Goal: Transaction & Acquisition: Book appointment/travel/reservation

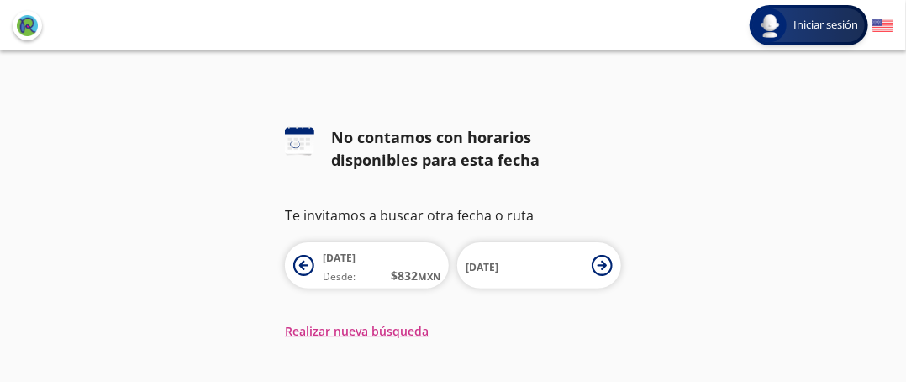
click at [0, 0] on button "search [GEOGRAPHIC_DATA]" at bounding box center [0, 0] width 0 height 0
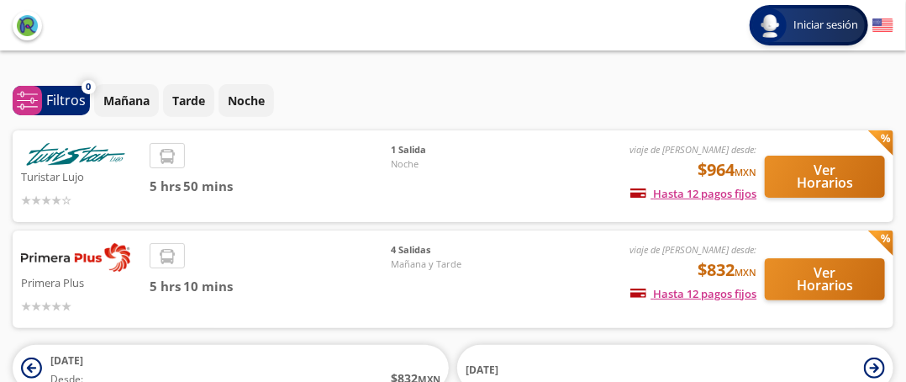
type input "[GEOGRAPHIC_DATA], [GEOGRAPHIC_DATA]"
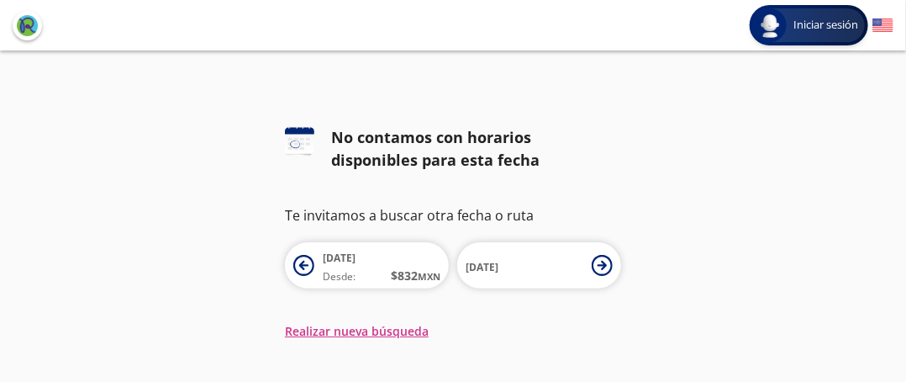
type input "[GEOGRAPHIC_DATA], [GEOGRAPHIC_DATA]"
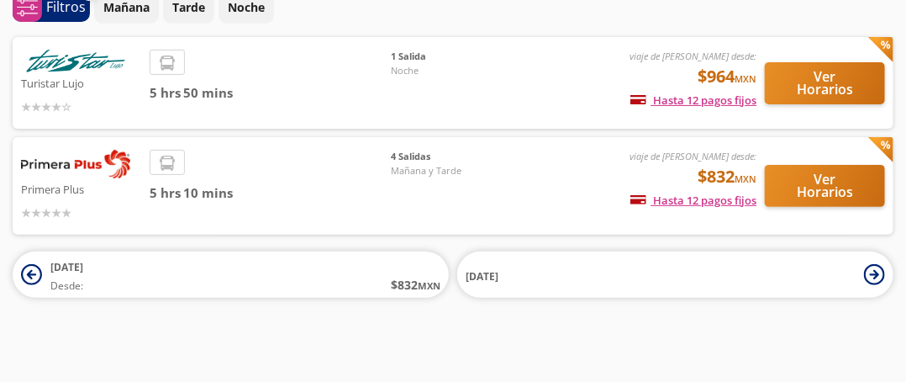
click at [432, 164] on span "4 Salidas" at bounding box center [450, 157] width 118 height 14
click at [420, 164] on span "4 Salidas" at bounding box center [450, 157] width 118 height 14
click at [415, 164] on span "4 Salidas" at bounding box center [450, 157] width 118 height 14
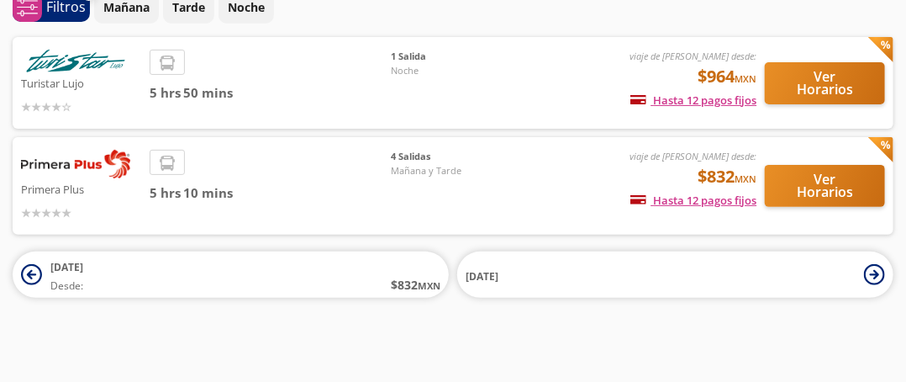
click at [61, 178] on img at bounding box center [75, 164] width 109 height 29
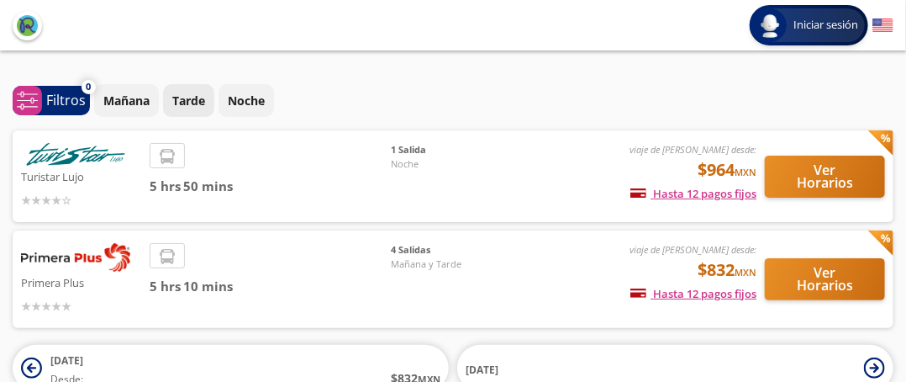
click at [195, 109] on p "Tarde" at bounding box center [188, 101] width 33 height 18
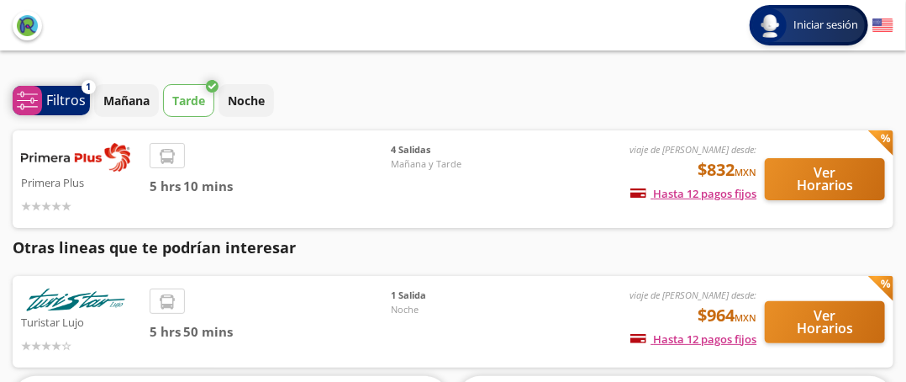
click at [59, 110] on p "Filtros" at bounding box center [66, 100] width 40 height 20
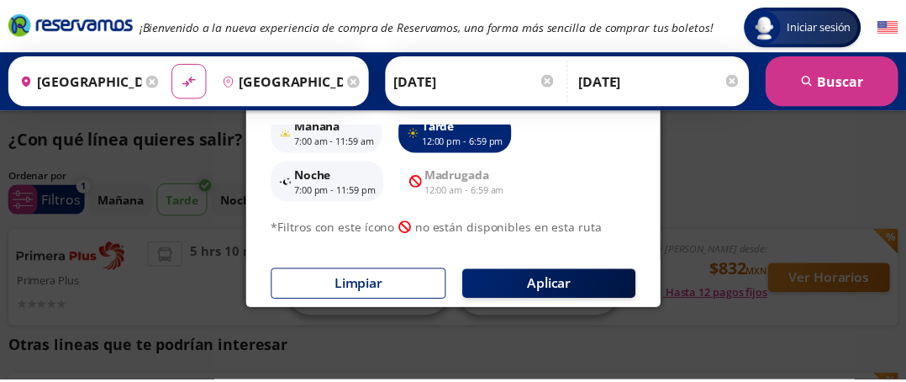
scroll to position [139, 0]
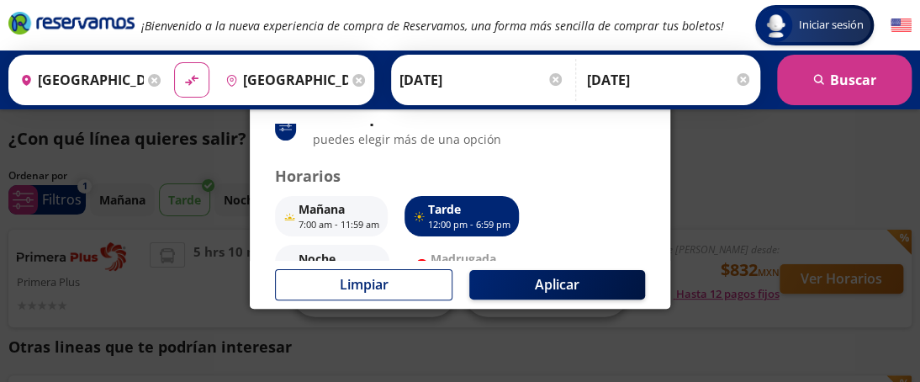
click at [452, 210] on p "Tarde" at bounding box center [469, 209] width 82 height 18
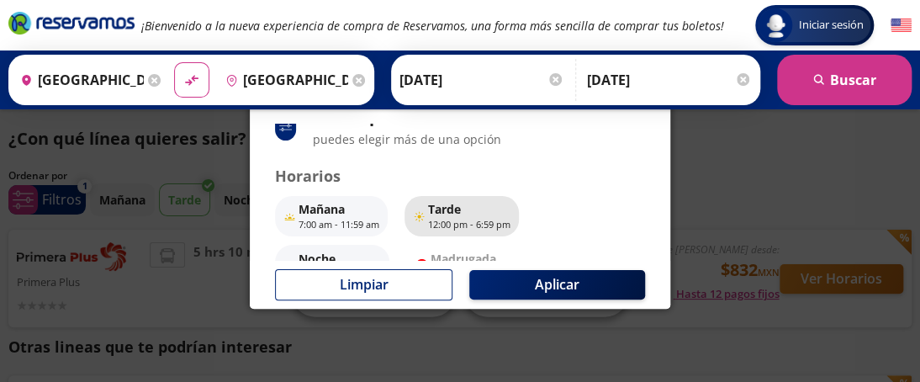
click at [450, 212] on p "Tarde" at bounding box center [469, 209] width 82 height 18
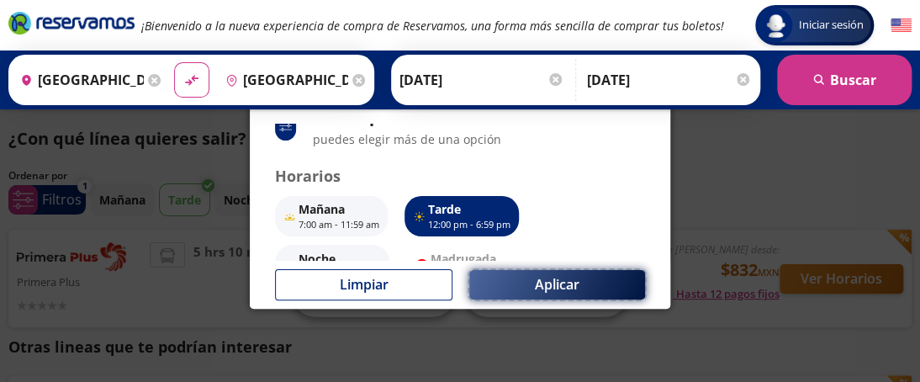
click at [549, 285] on button "Aplicar" at bounding box center [557, 284] width 176 height 29
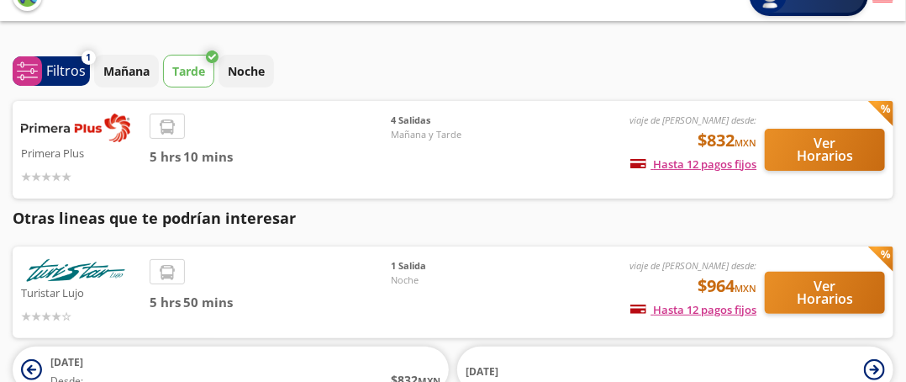
scroll to position [13, 0]
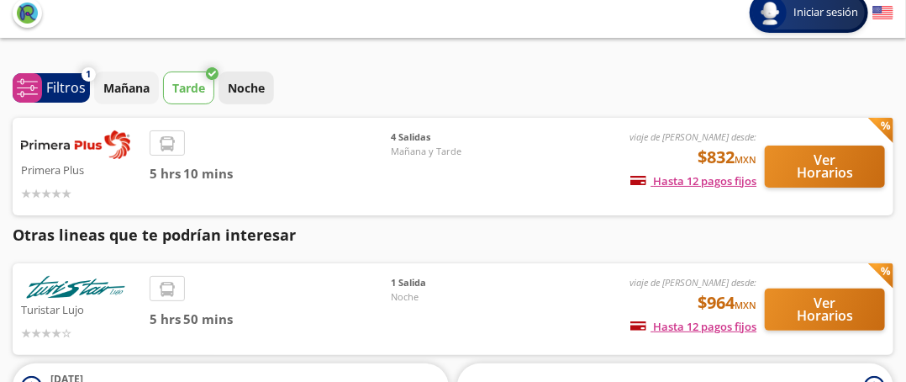
click at [235, 97] on p "Noche" at bounding box center [246, 88] width 37 height 18
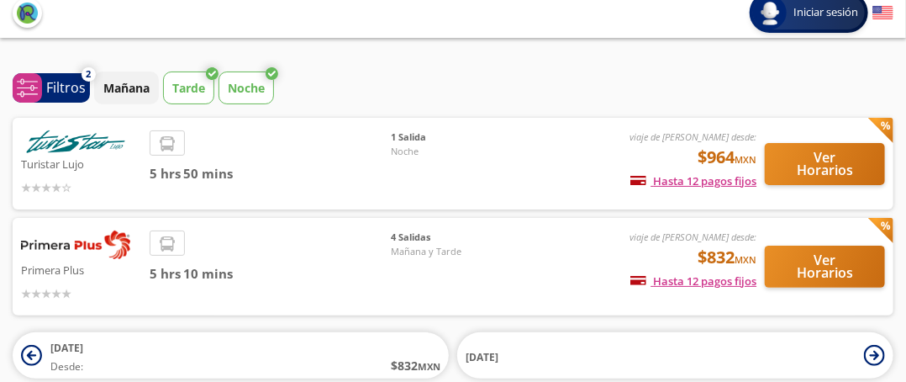
click at [202, 104] on button "Tarde" at bounding box center [188, 87] width 51 height 33
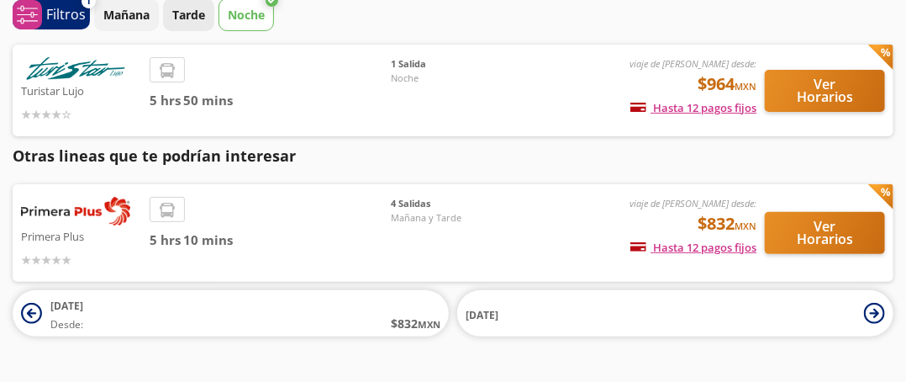
scroll to position [175, 0]
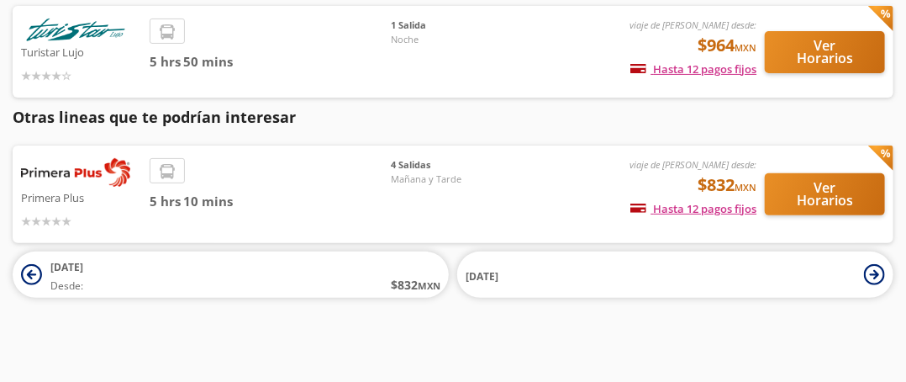
click at [392, 218] on div "5 hrs 10 mins" at bounding box center [271, 194] width 242 height 72
click at [414, 172] on span "4 Salidas" at bounding box center [450, 165] width 118 height 14
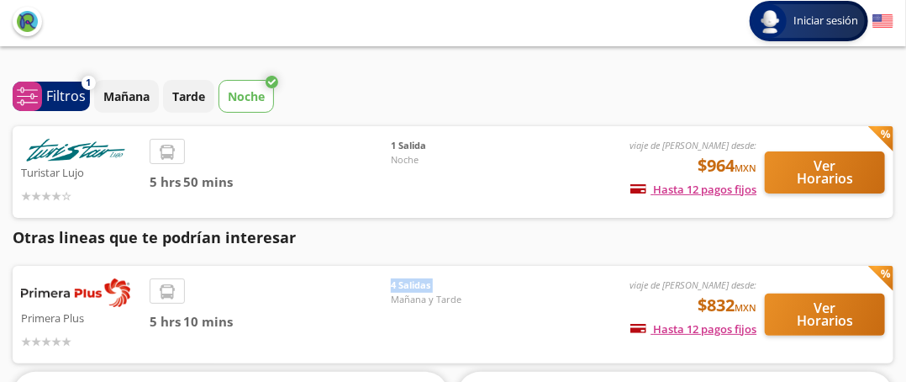
scroll to position [0, 0]
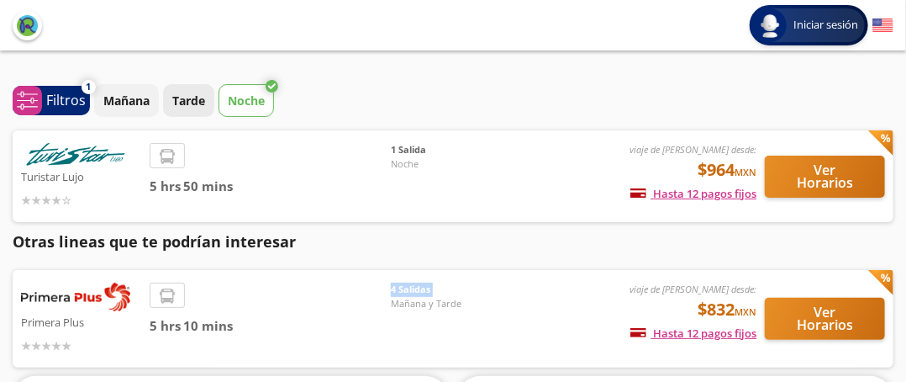
click at [183, 109] on p "Tarde" at bounding box center [188, 101] width 33 height 18
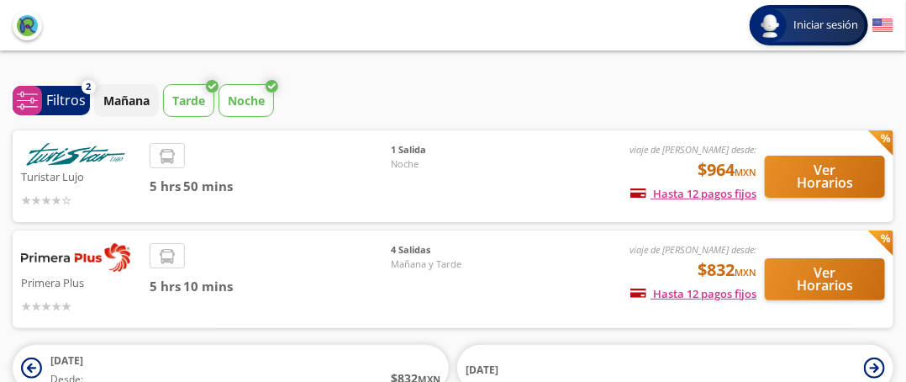
click at [271, 92] on icon at bounding box center [272, 86] width 13 height 13
click at [252, 109] on p "Noche" at bounding box center [246, 101] width 37 height 18
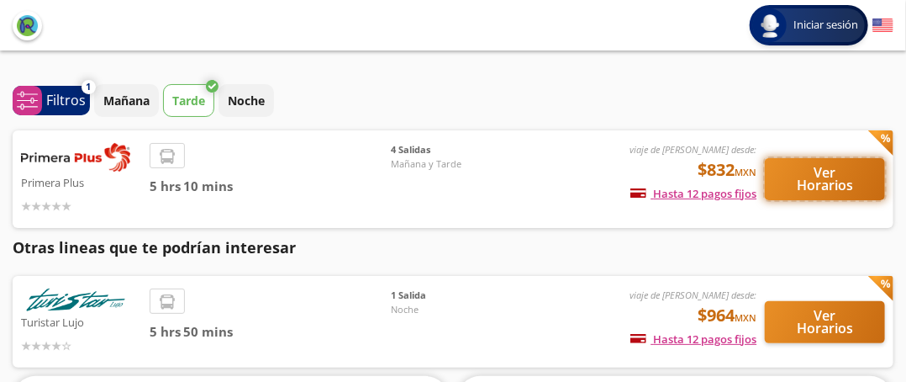
click at [826, 200] on button "Ver Horarios" at bounding box center [825, 179] width 120 height 42
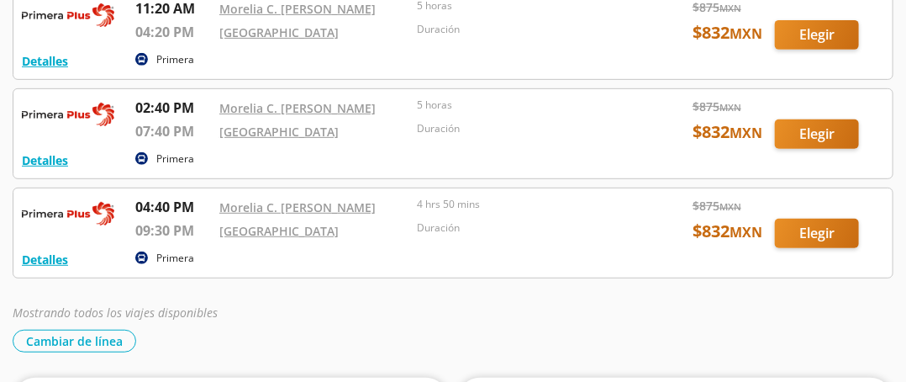
scroll to position [336, 0]
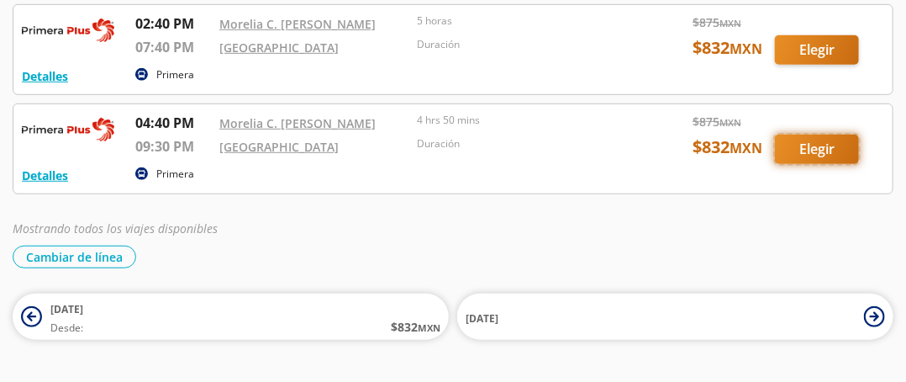
click at [821, 164] on button "Elegir" at bounding box center [817, 149] width 84 height 29
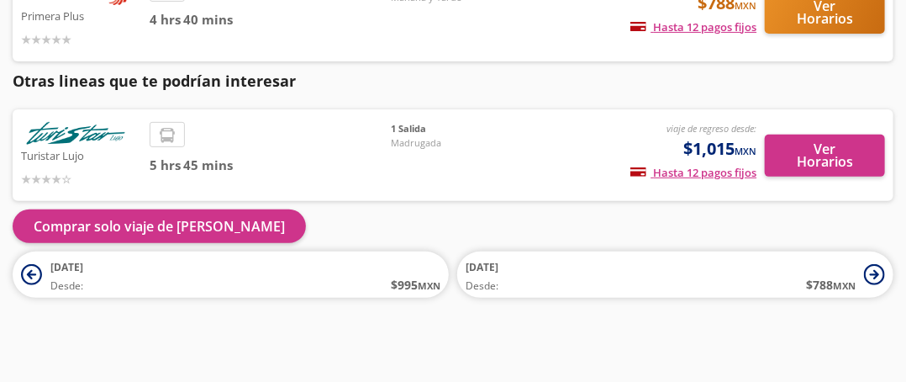
scroll to position [84, 0]
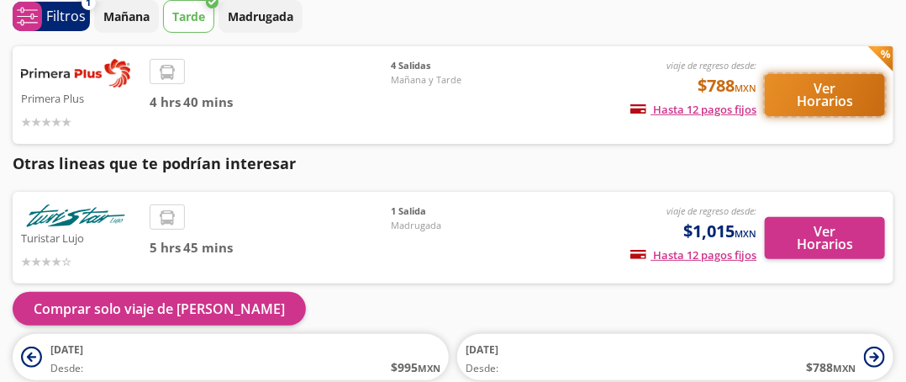
click at [818, 116] on button "Ver Horarios" at bounding box center [825, 95] width 120 height 42
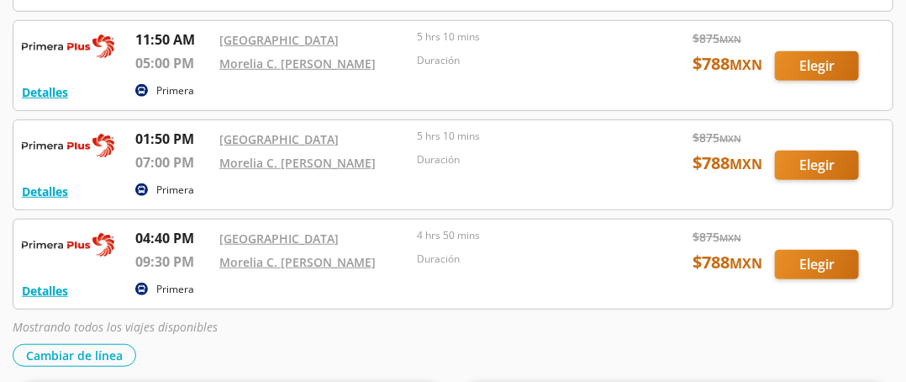
scroll to position [420, 0]
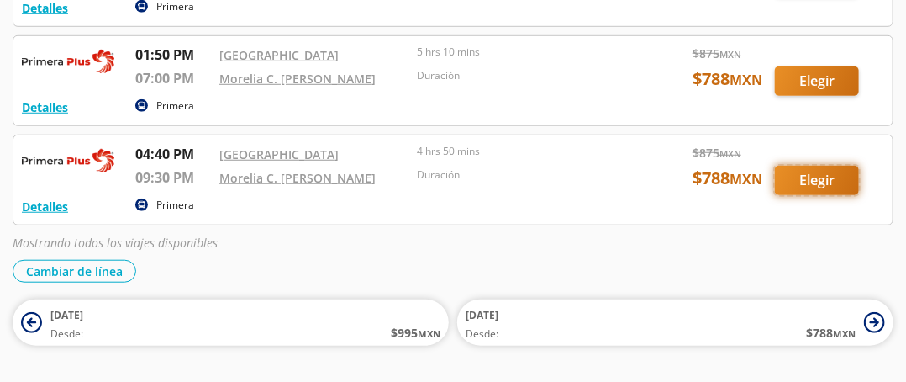
click at [815, 195] on button "Elegir" at bounding box center [817, 180] width 84 height 29
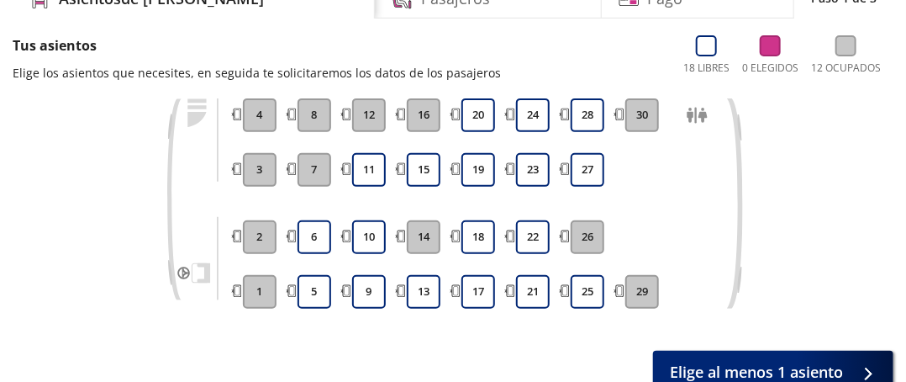
scroll to position [168, 0]
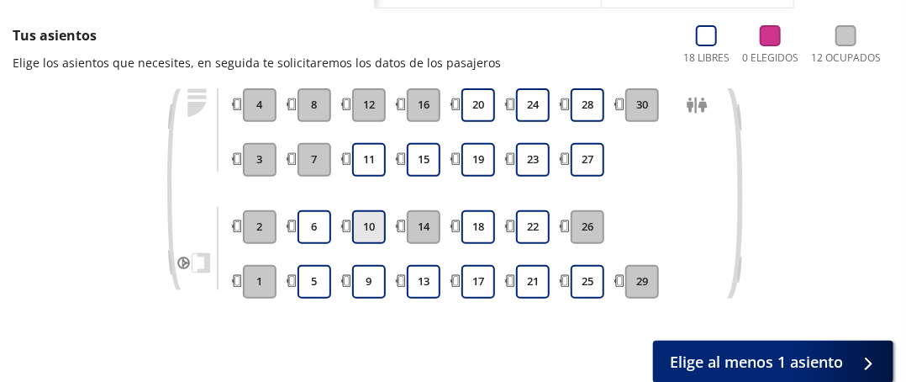
click at [352, 228] on button "10" at bounding box center [369, 227] width 34 height 34
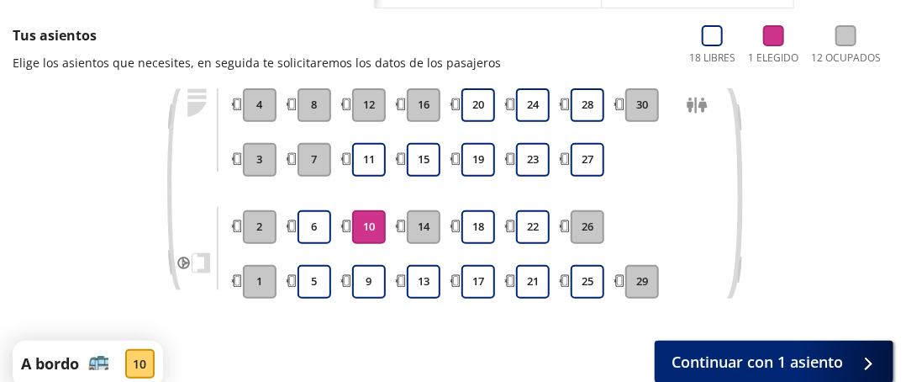
scroll to position [252, 0]
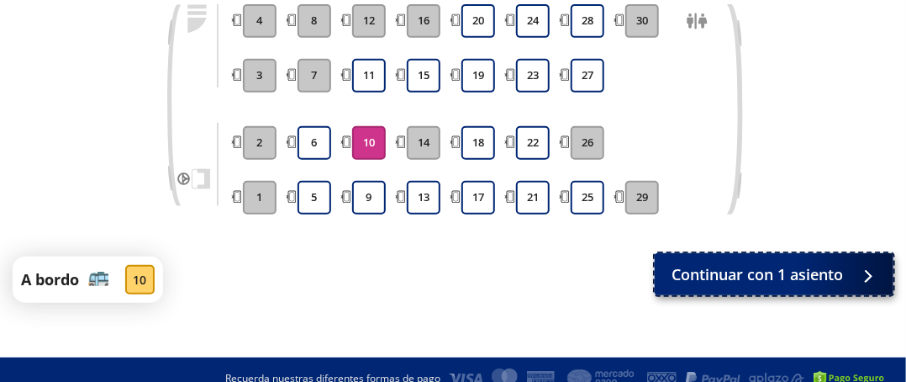
click at [672, 275] on span "Continuar con 1 asiento" at bounding box center [758, 274] width 172 height 23
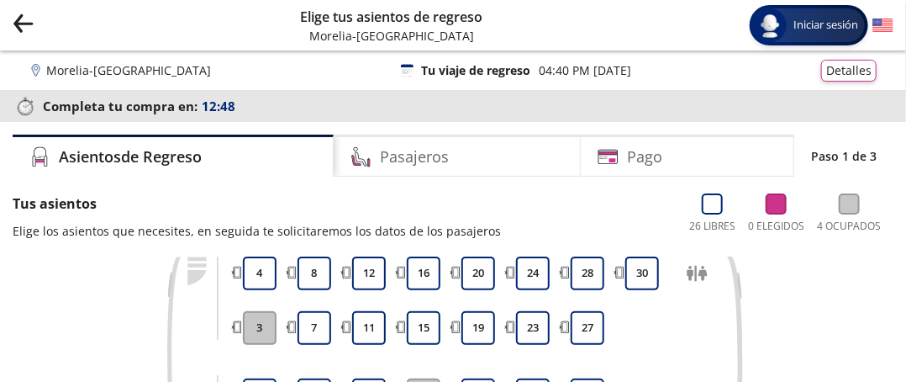
click at [0, 0] on span "Horarios" at bounding box center [0, 0] width 0 height 0
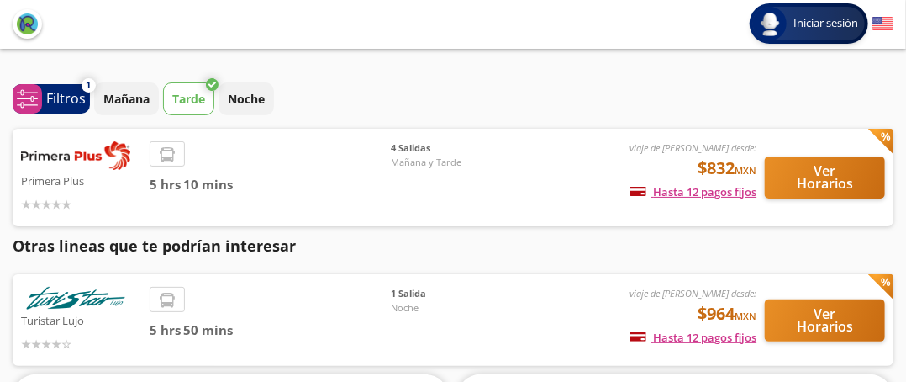
type input "[GEOGRAPHIC_DATA], [GEOGRAPHIC_DATA]"
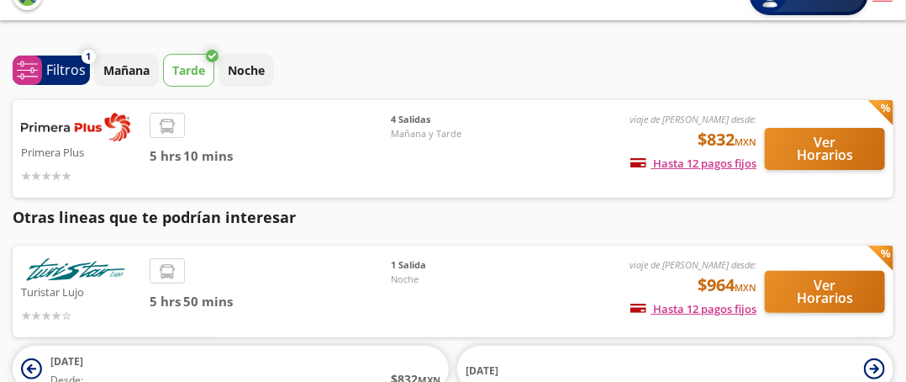
scroll to position [84, 0]
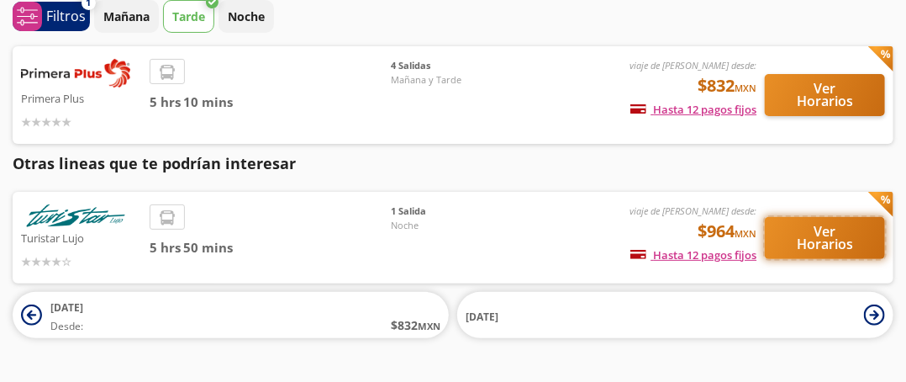
click at [821, 259] on button "Ver Horarios" at bounding box center [825, 238] width 120 height 42
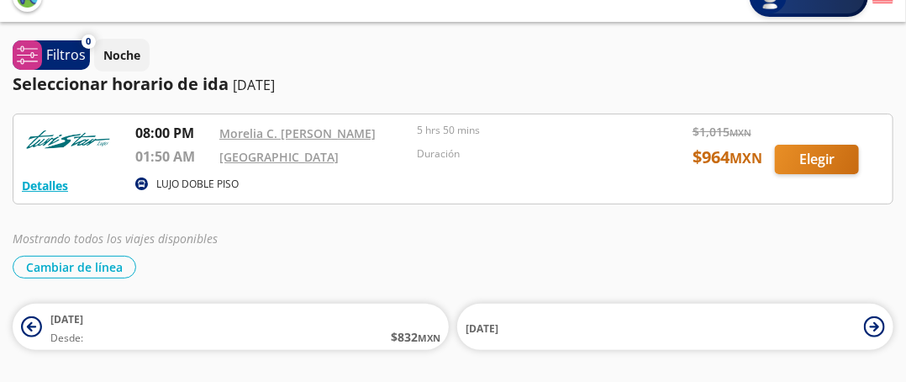
scroll to position [77, 0]
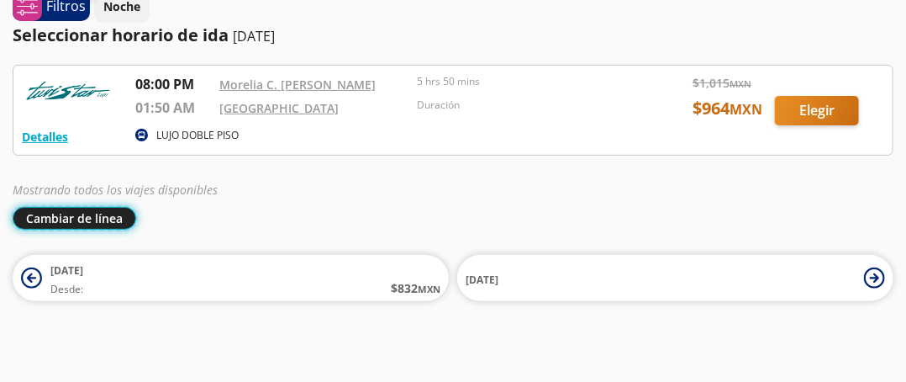
click at [91, 230] on button "Cambiar de línea" at bounding box center [75, 218] width 124 height 23
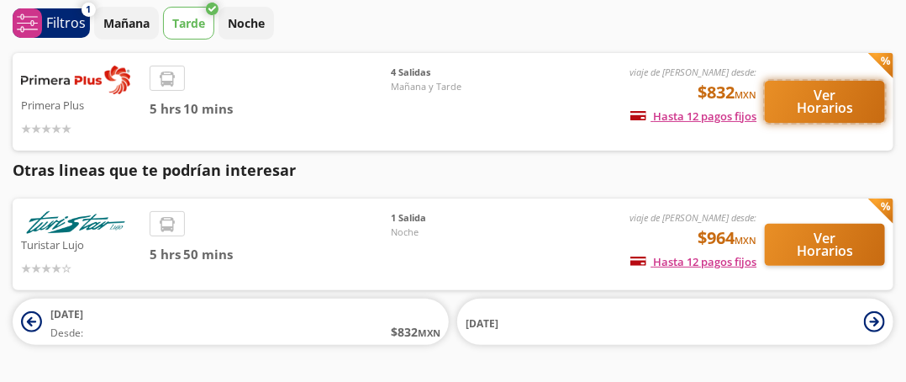
click at [827, 123] on button "Ver Horarios" at bounding box center [825, 102] width 120 height 42
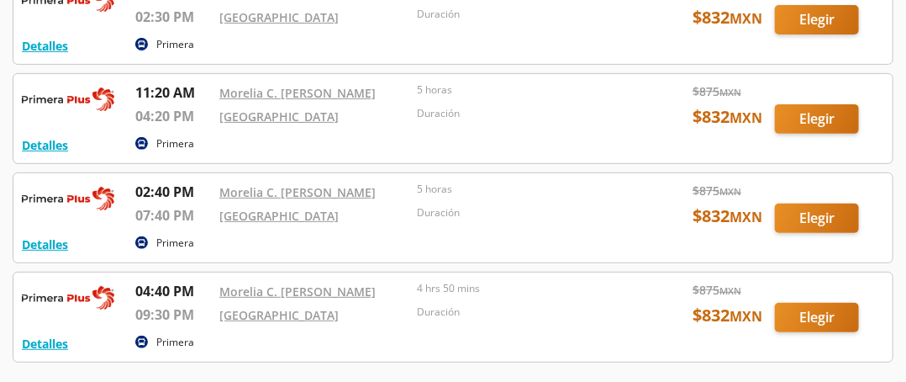
scroll to position [252, 0]
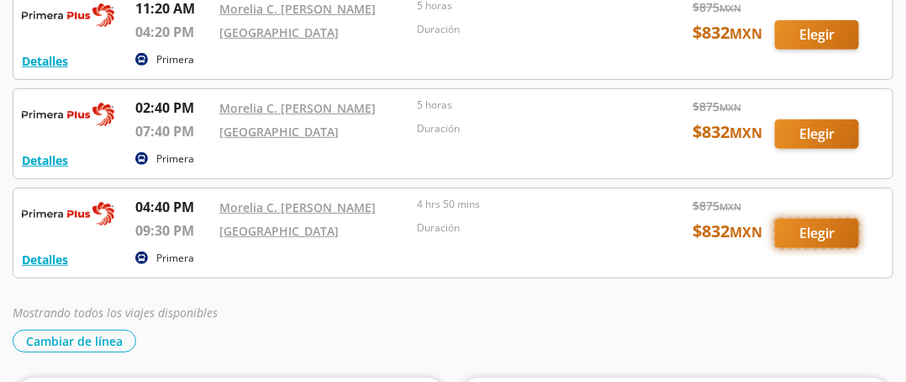
click at [823, 248] on button "Elegir" at bounding box center [817, 233] width 84 height 29
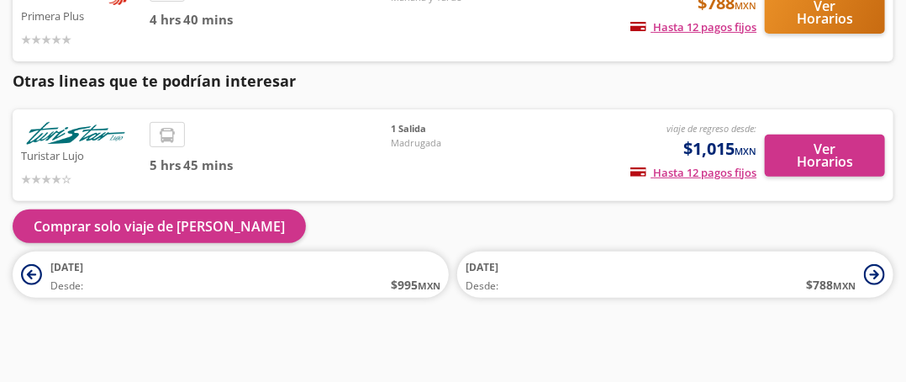
scroll to position [210, 0]
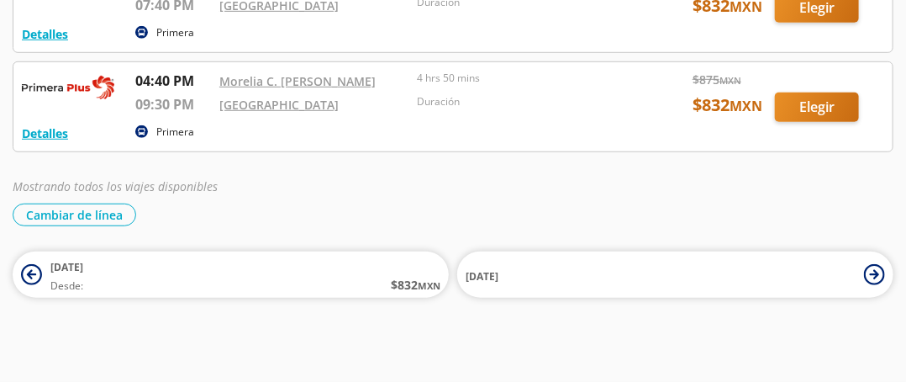
scroll to position [407, 0]
click at [817, 122] on button "Elegir" at bounding box center [817, 106] width 84 height 29
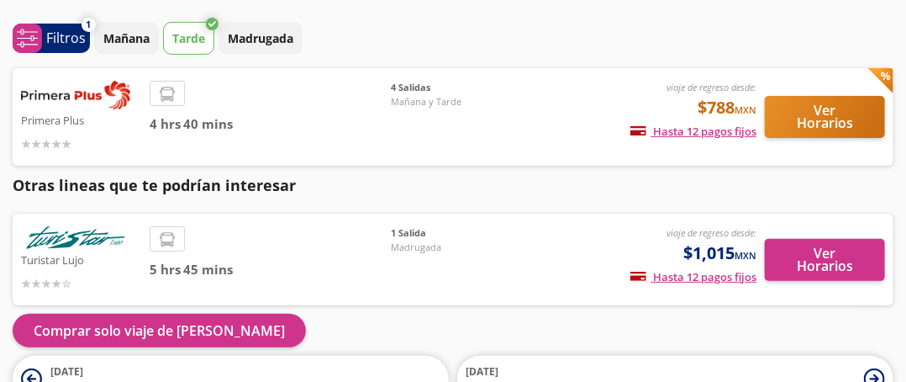
scroll to position [42, 0]
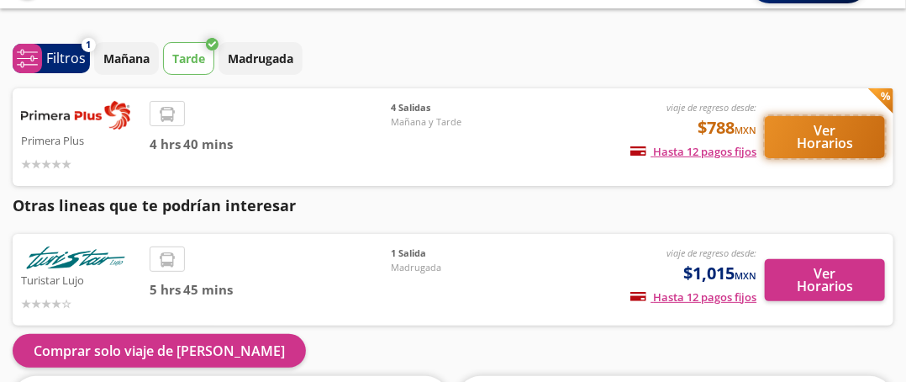
click at [831, 158] on button "Ver Horarios" at bounding box center [825, 137] width 120 height 42
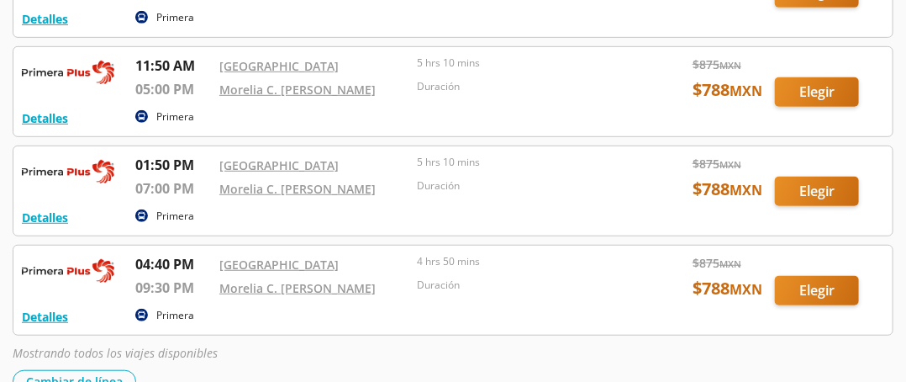
scroll to position [336, 0]
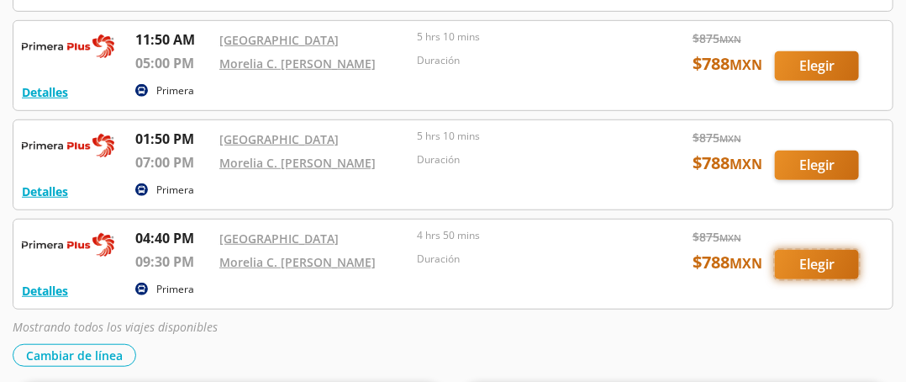
click at [821, 279] on button "Elegir" at bounding box center [817, 264] width 84 height 29
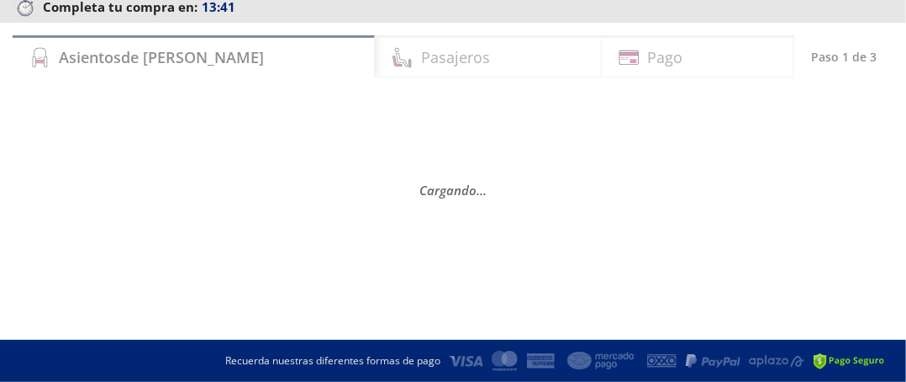
scroll to position [168, 0]
click at [279, 129] on div "Cargando . . ." at bounding box center [453, 189] width 881 height 191
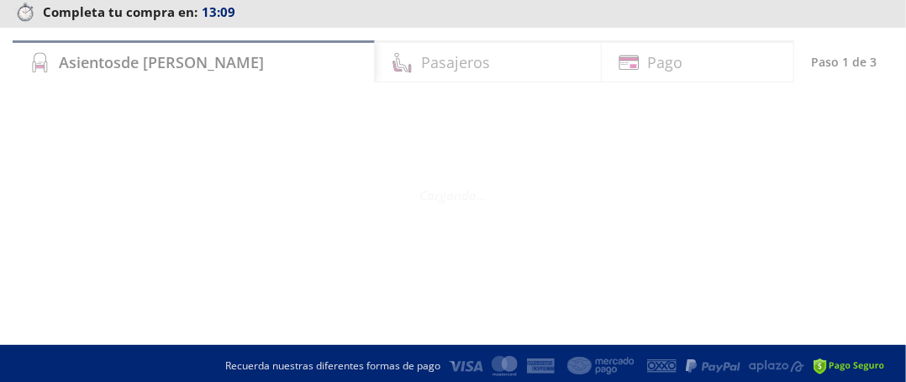
scroll to position [0, 0]
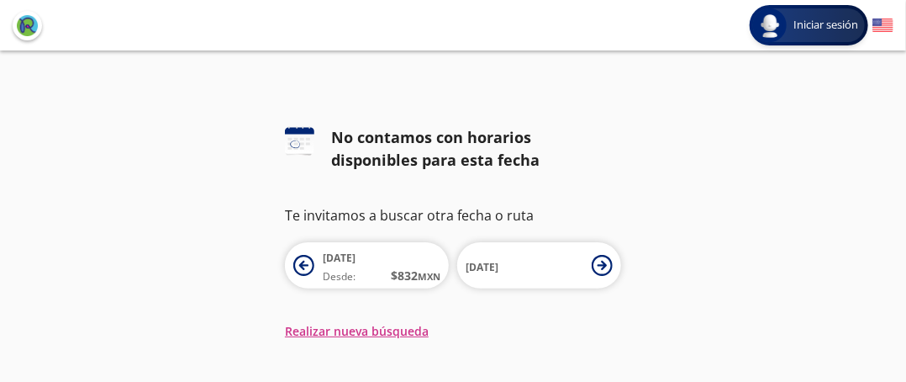
click at [0, 0] on button "search [GEOGRAPHIC_DATA]" at bounding box center [0, 0] width 0 height 0
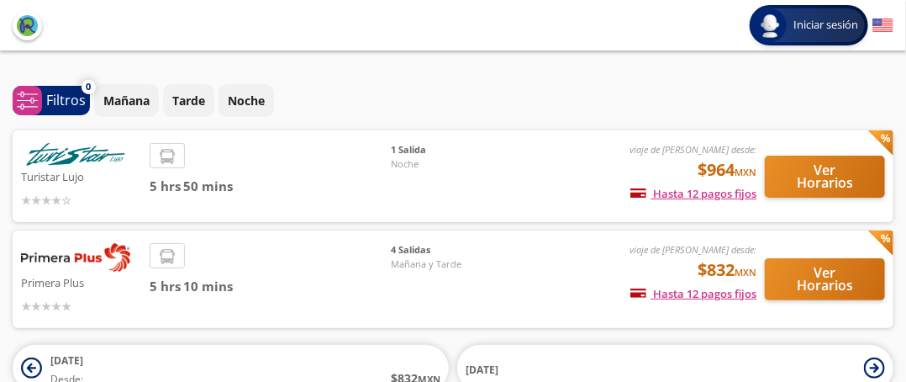
type input "[GEOGRAPHIC_DATA], [GEOGRAPHIC_DATA]"
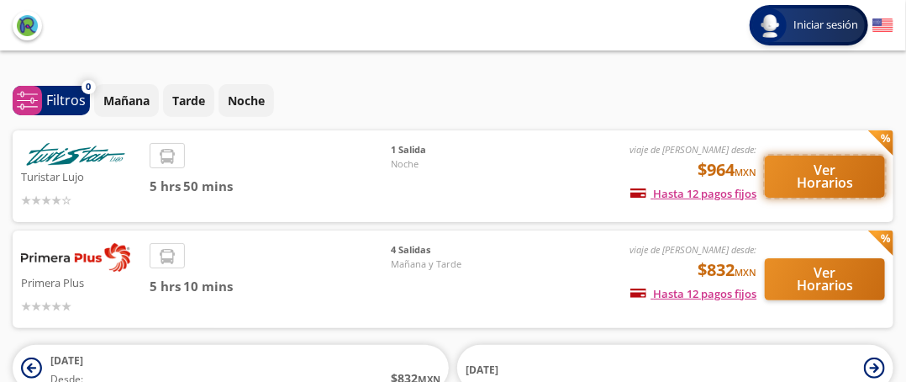
click at [835, 198] on button "Ver Horarios" at bounding box center [825, 177] width 120 height 42
